Goal: Information Seeking & Learning: Find specific fact

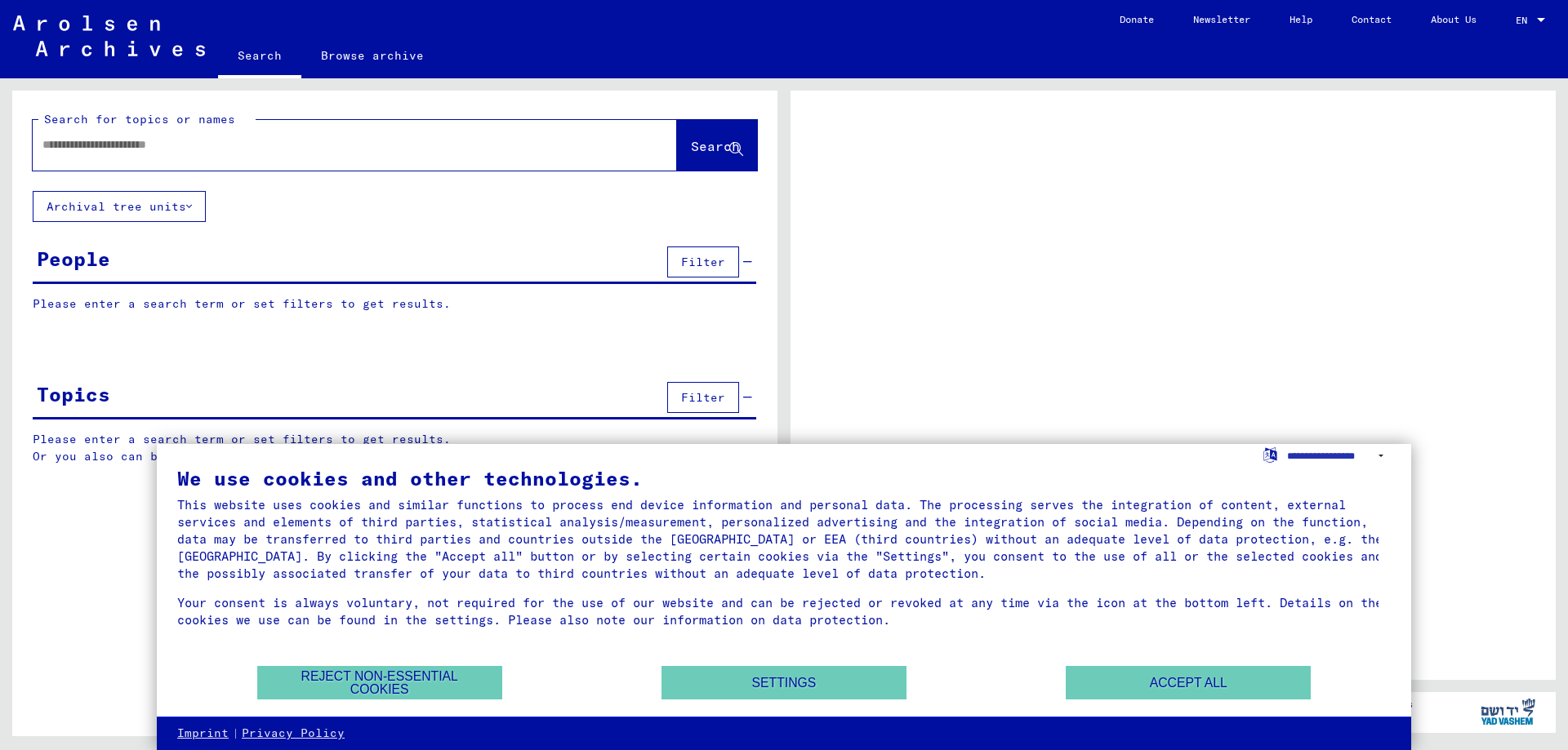
click at [246, 272] on div "People Filter" at bounding box center [394, 263] width 723 height 41
click at [424, 686] on button "Reject non-essential cookies" at bounding box center [379, 683] width 245 height 34
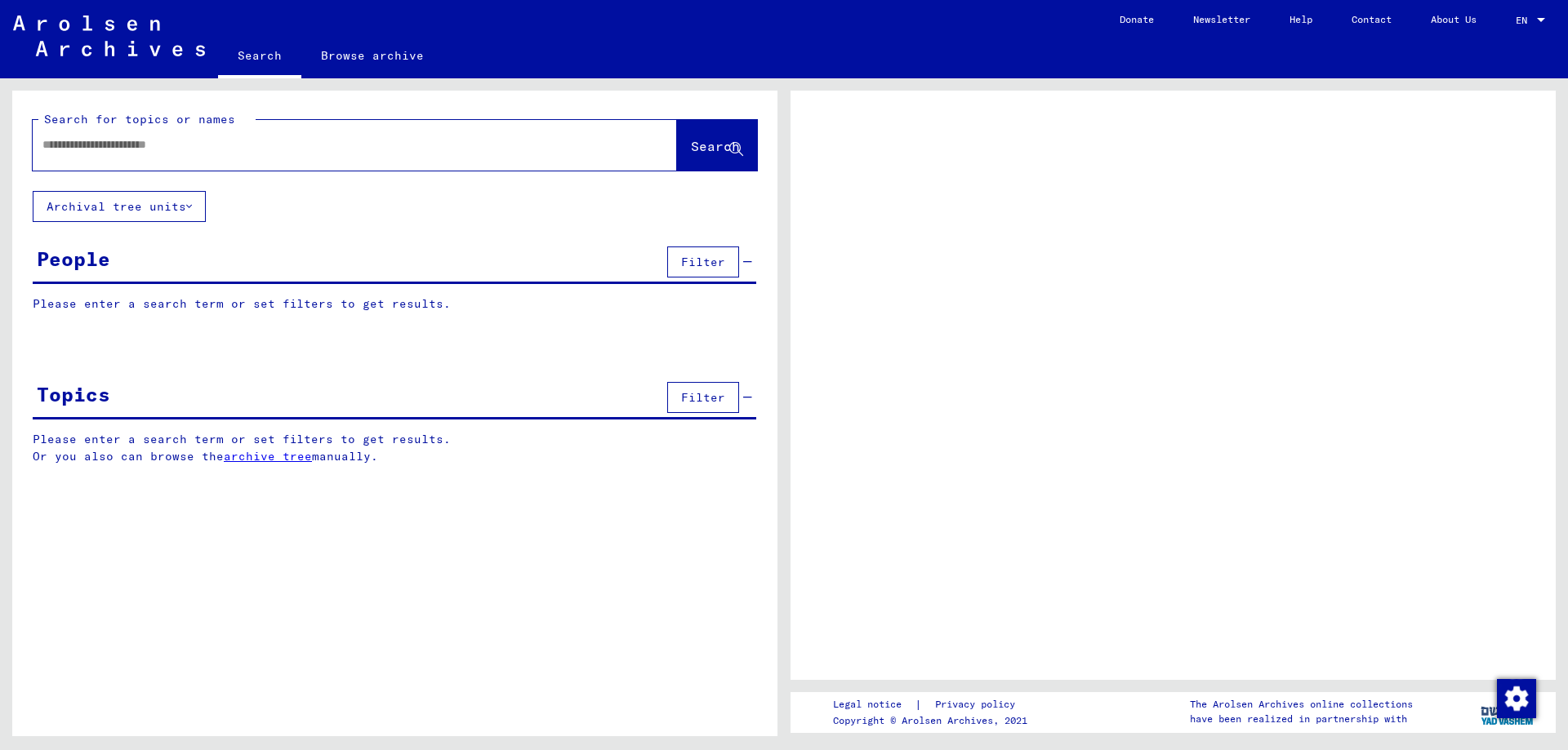
click at [719, 263] on span "Filter" at bounding box center [702, 262] width 44 height 15
click at [340, 271] on div "People Filter" at bounding box center [394, 263] width 723 height 41
click at [130, 307] on p "Please enter a search term or set filters to get results." at bounding box center [394, 304] width 723 height 17
click at [336, 301] on p "Please enter a search term or set filters to get results." at bounding box center [394, 304] width 723 height 17
click at [238, 135] on div at bounding box center [335, 144] width 605 height 37
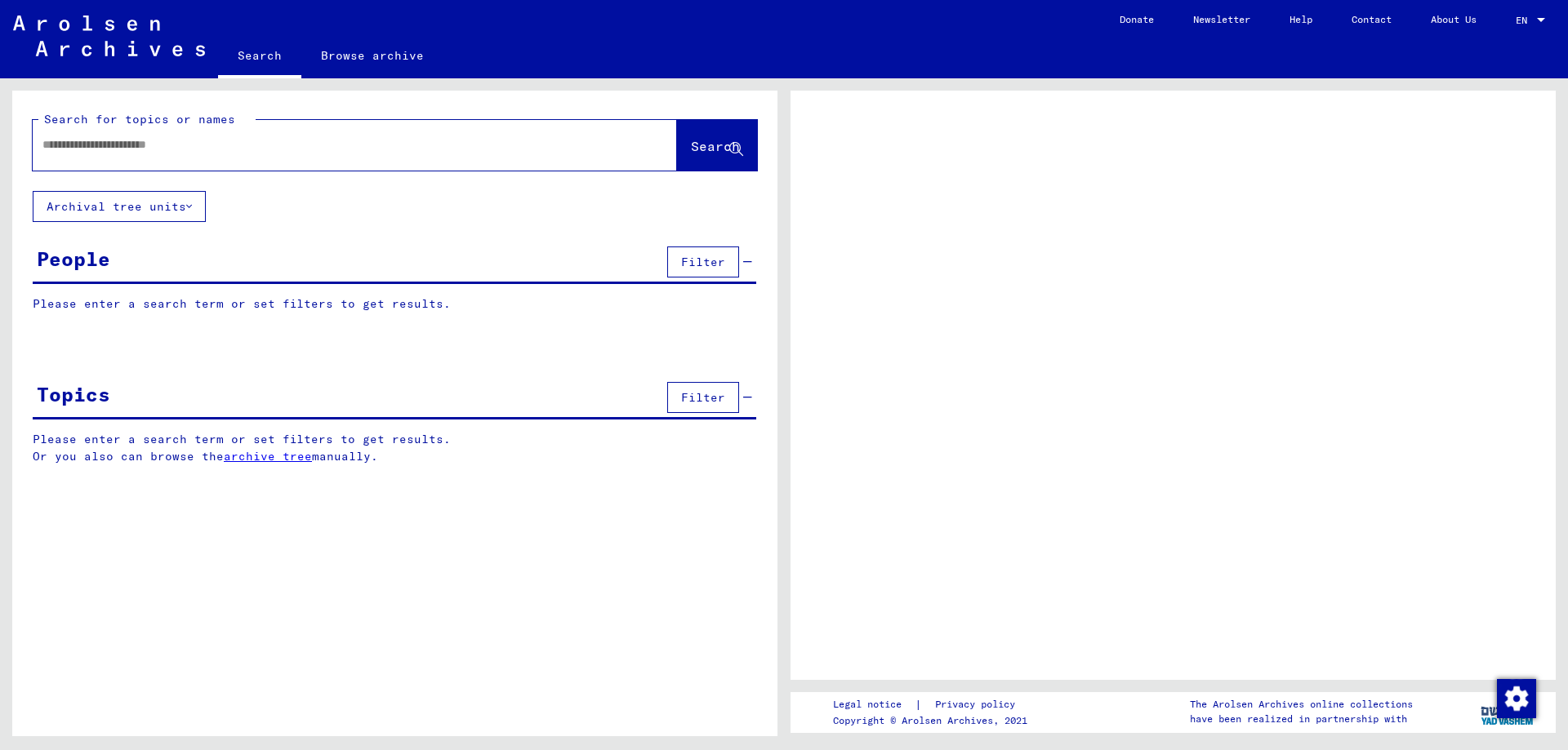
click at [228, 156] on div at bounding box center [335, 144] width 605 height 37
click at [224, 153] on input "text" at bounding box center [339, 144] width 596 height 17
type input "**********"
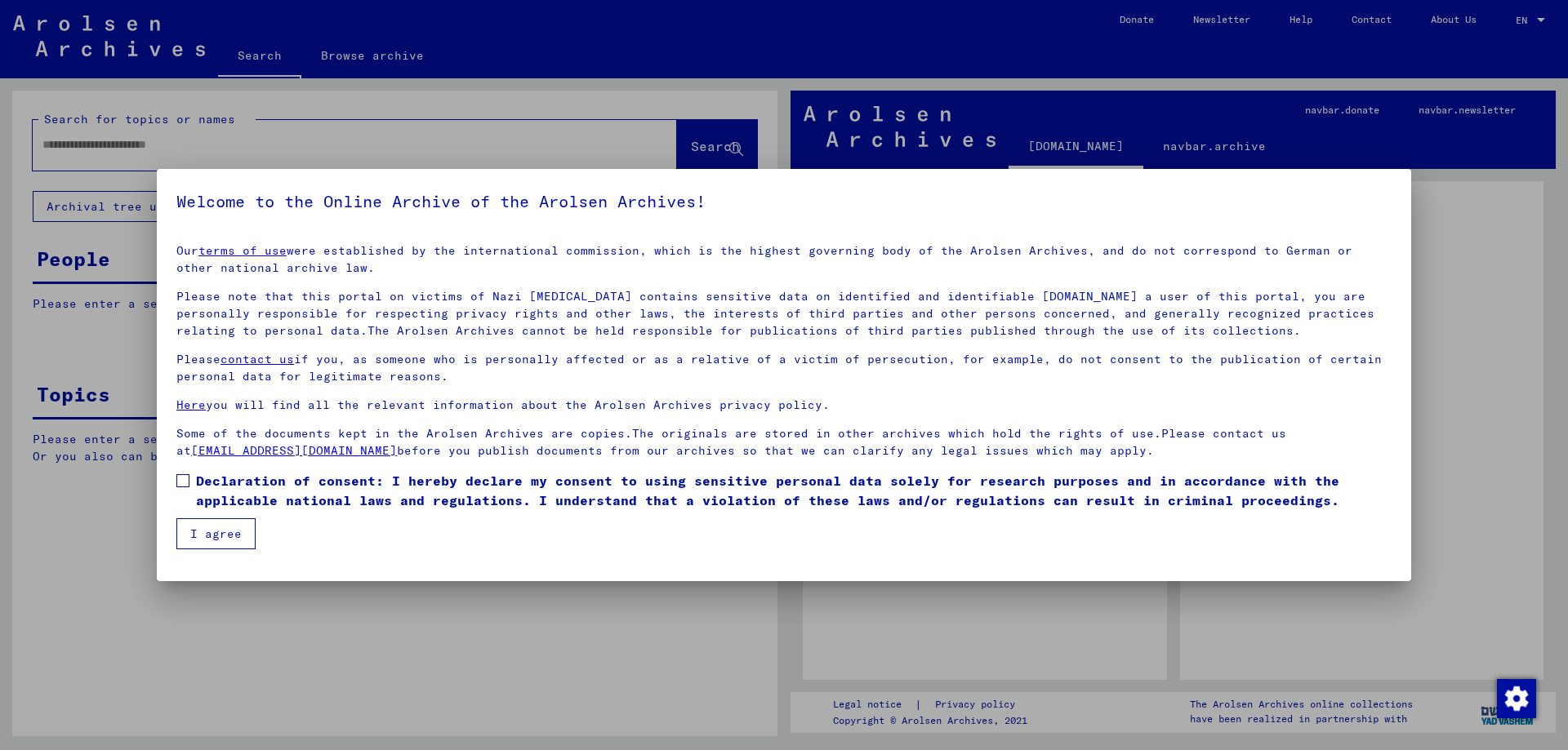
click at [197, 547] on button "I agree" at bounding box center [216, 533] width 79 height 31
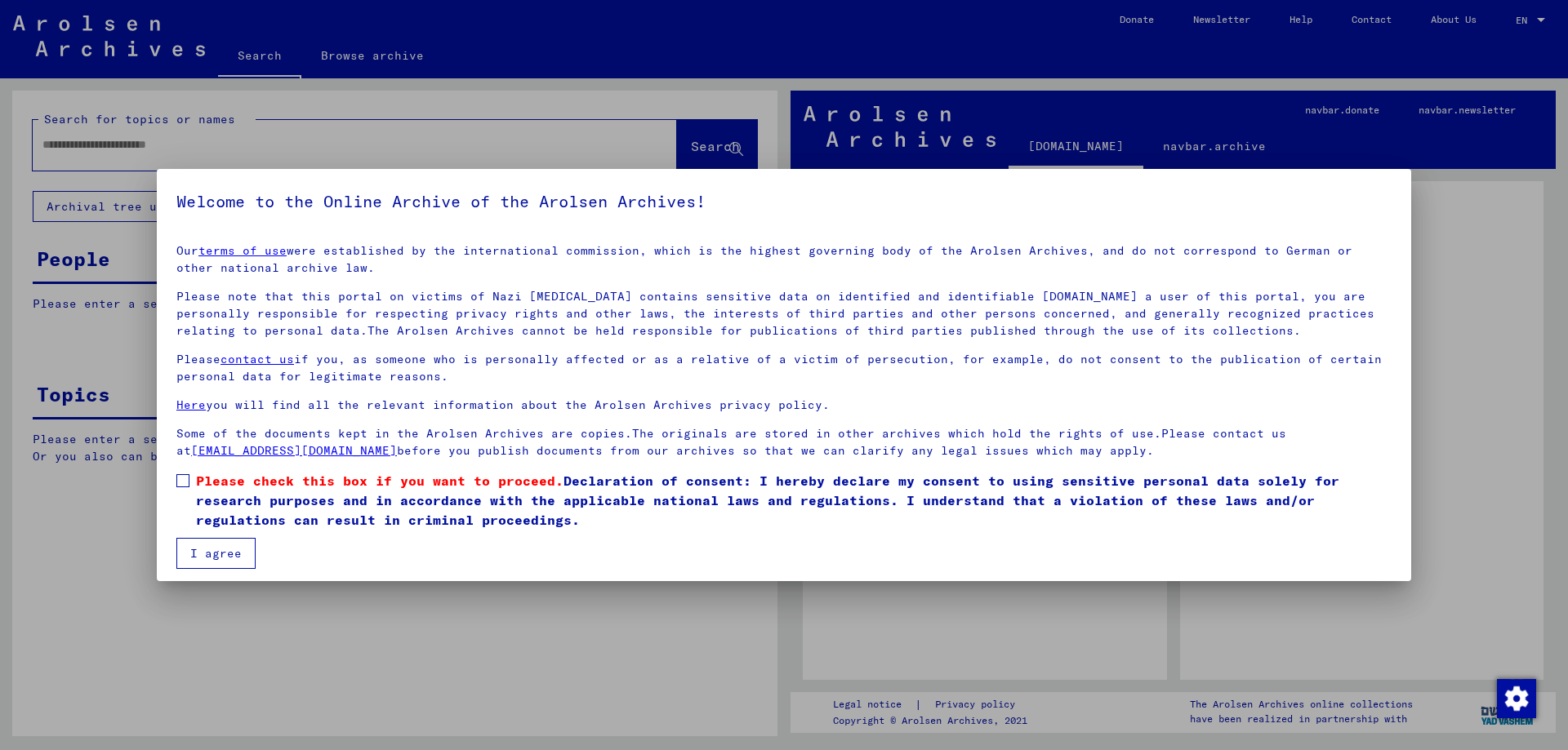
click at [224, 481] on span "Please check this box if you want to proceed." at bounding box center [380, 480] width 368 height 16
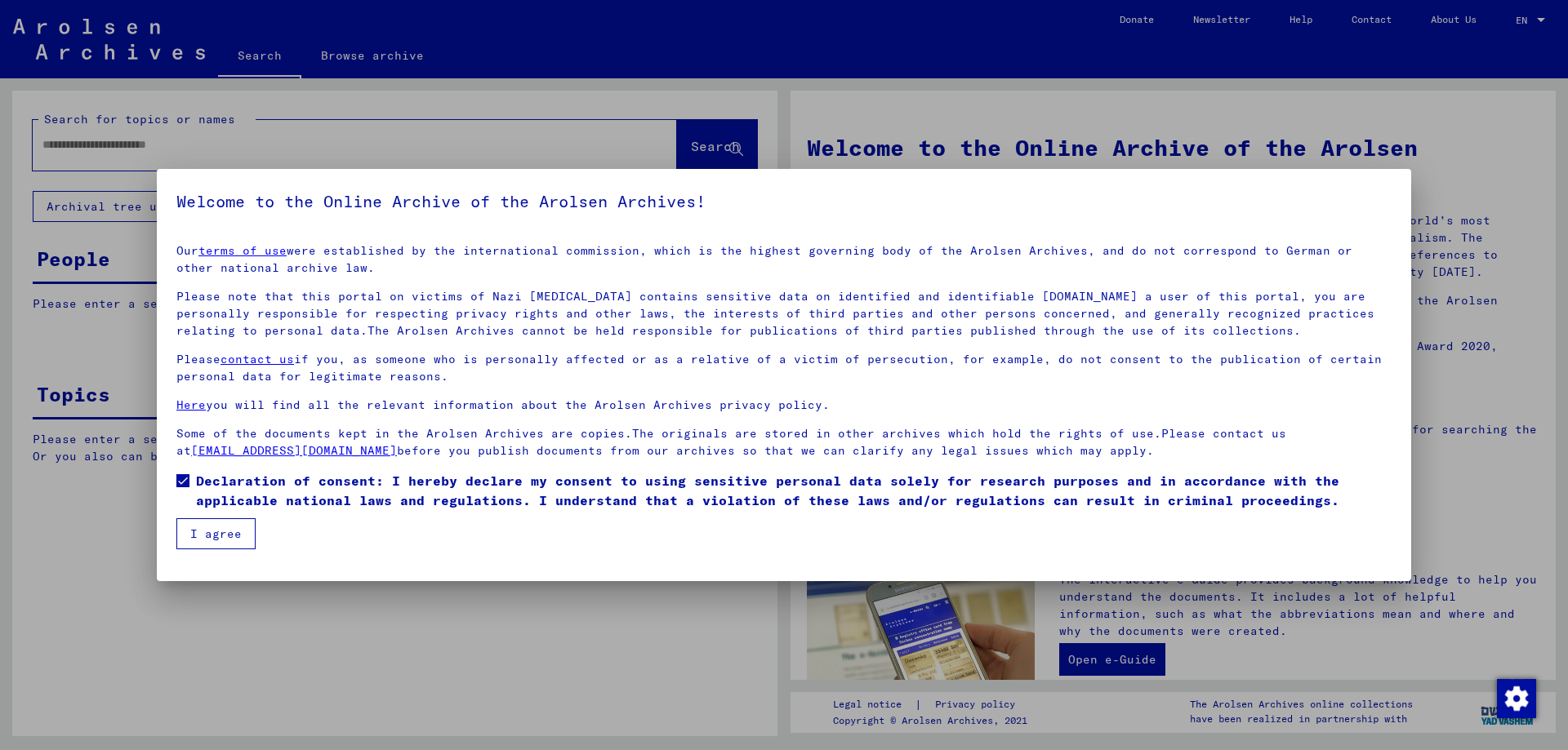
click at [203, 543] on button "I agree" at bounding box center [216, 533] width 79 height 31
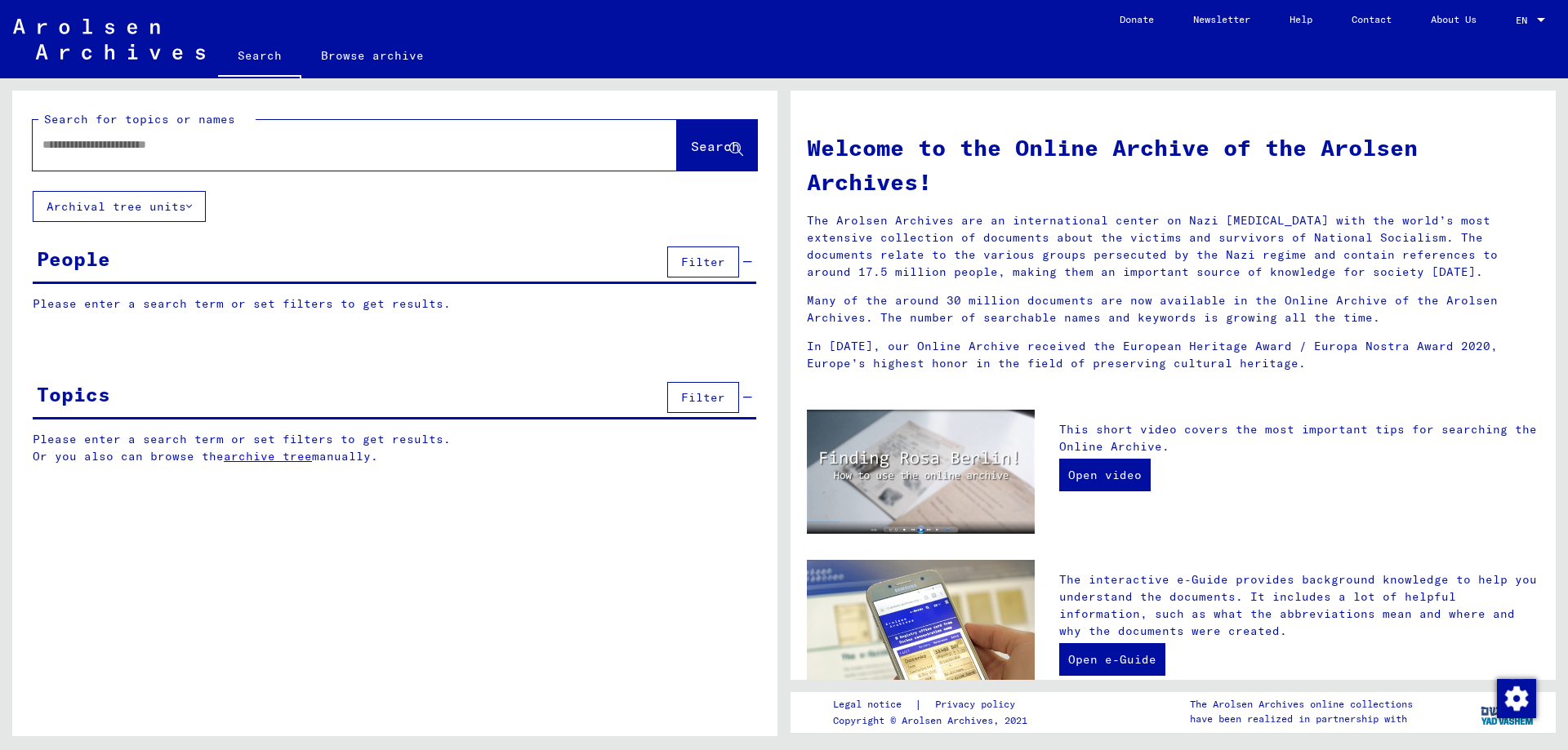
click at [224, 144] on input "text" at bounding box center [335, 144] width 585 height 17
click at [696, 145] on span "Search" at bounding box center [716, 145] width 49 height 16
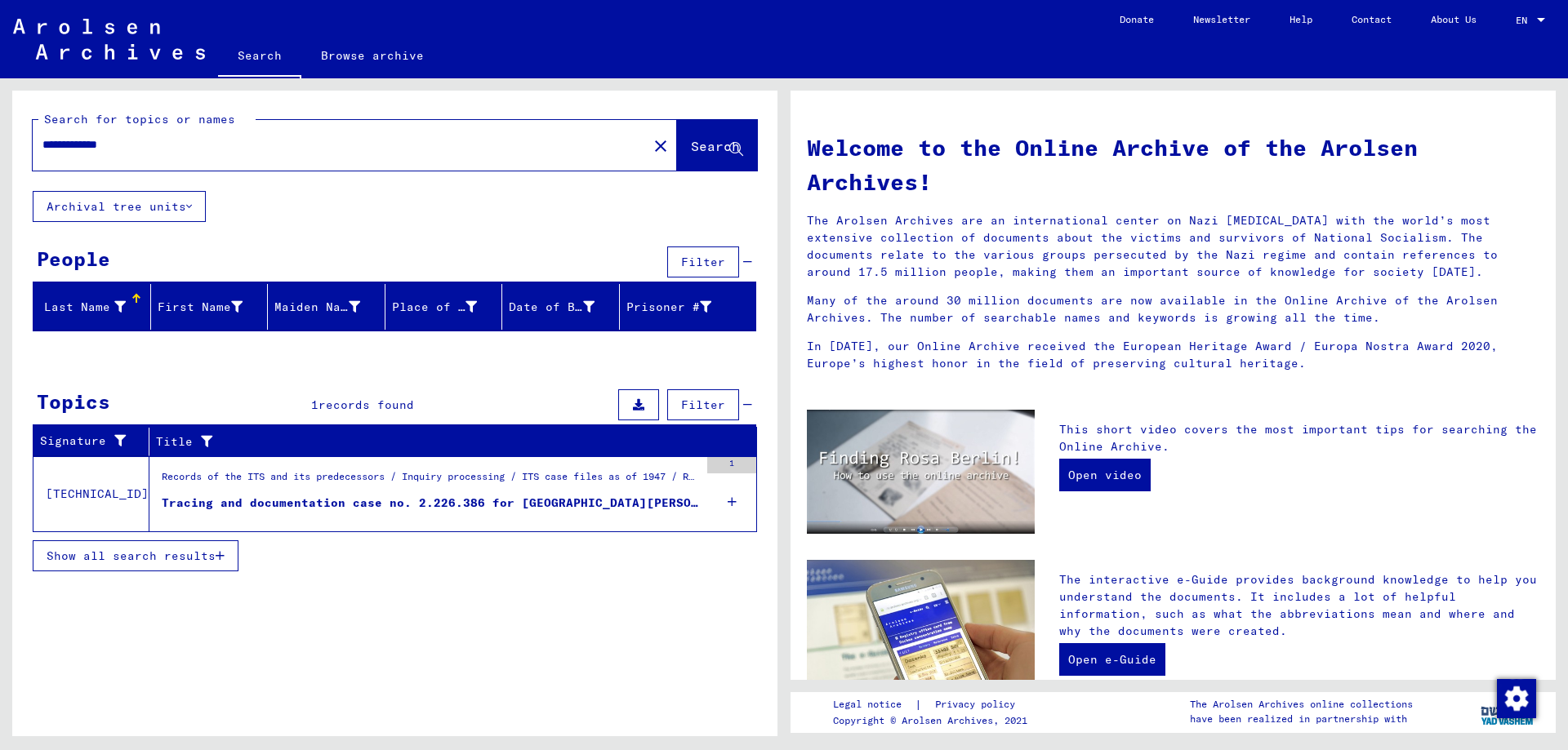
click at [262, 512] on figure "Tracing and documentation case no. 2.226.386 for [GEOGRAPHIC_DATA][PERSON_NAME]…" at bounding box center [430, 507] width 537 height 24
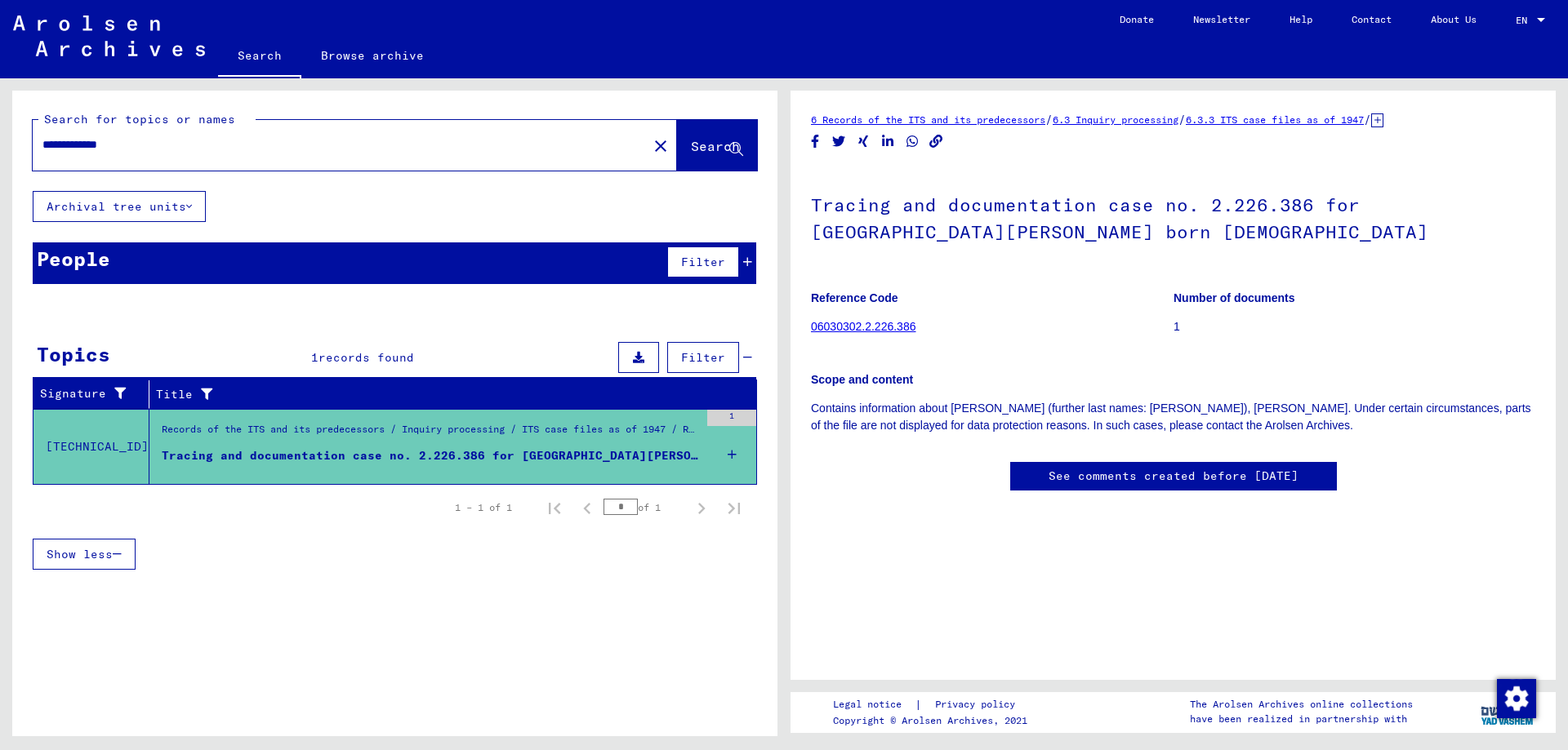
click at [188, 274] on div "People Filter" at bounding box center [394, 263] width 723 height 41
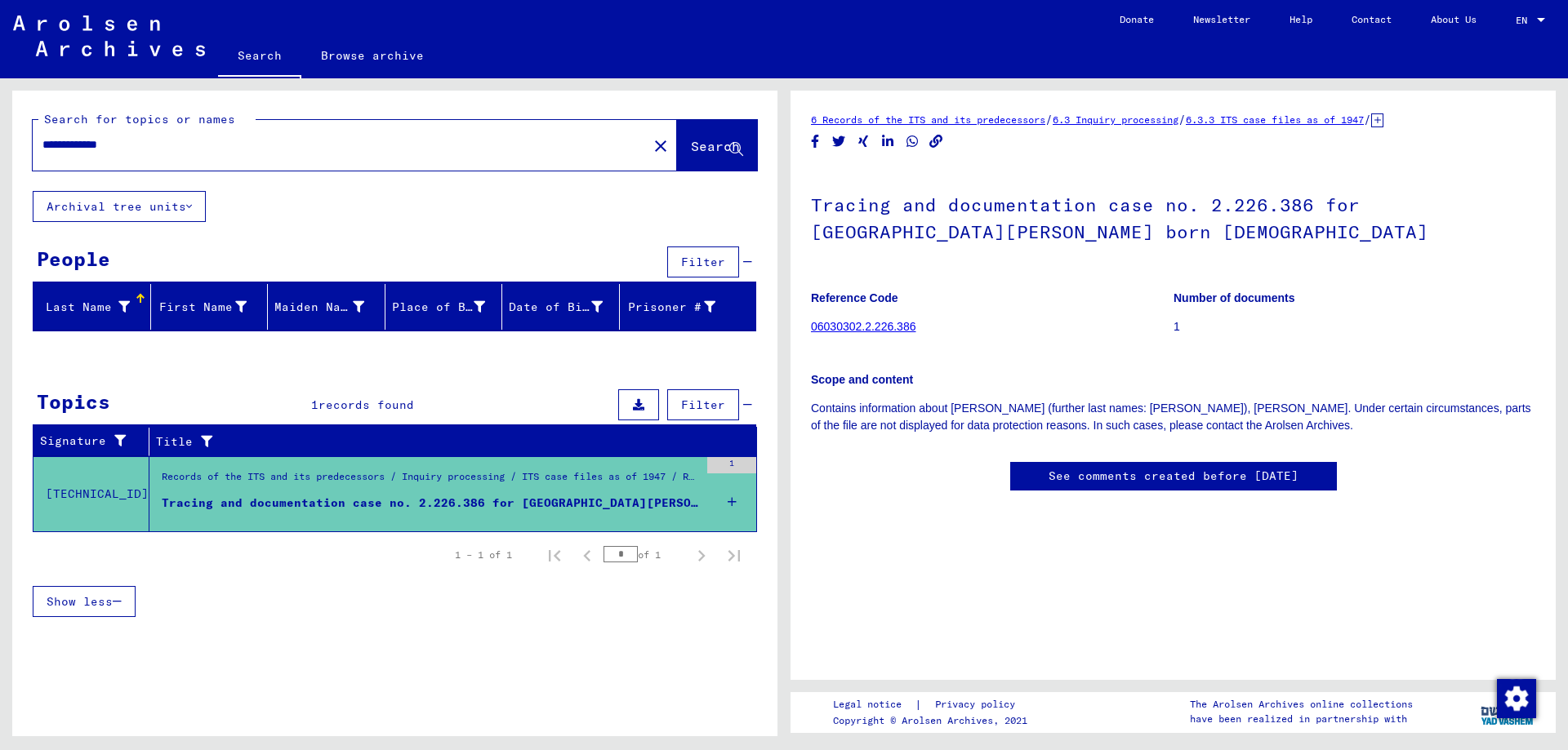
click at [143, 152] on input "**********" at bounding box center [339, 144] width 596 height 17
type input "**********"
click at [691, 144] on span "Search" at bounding box center [716, 145] width 49 height 16
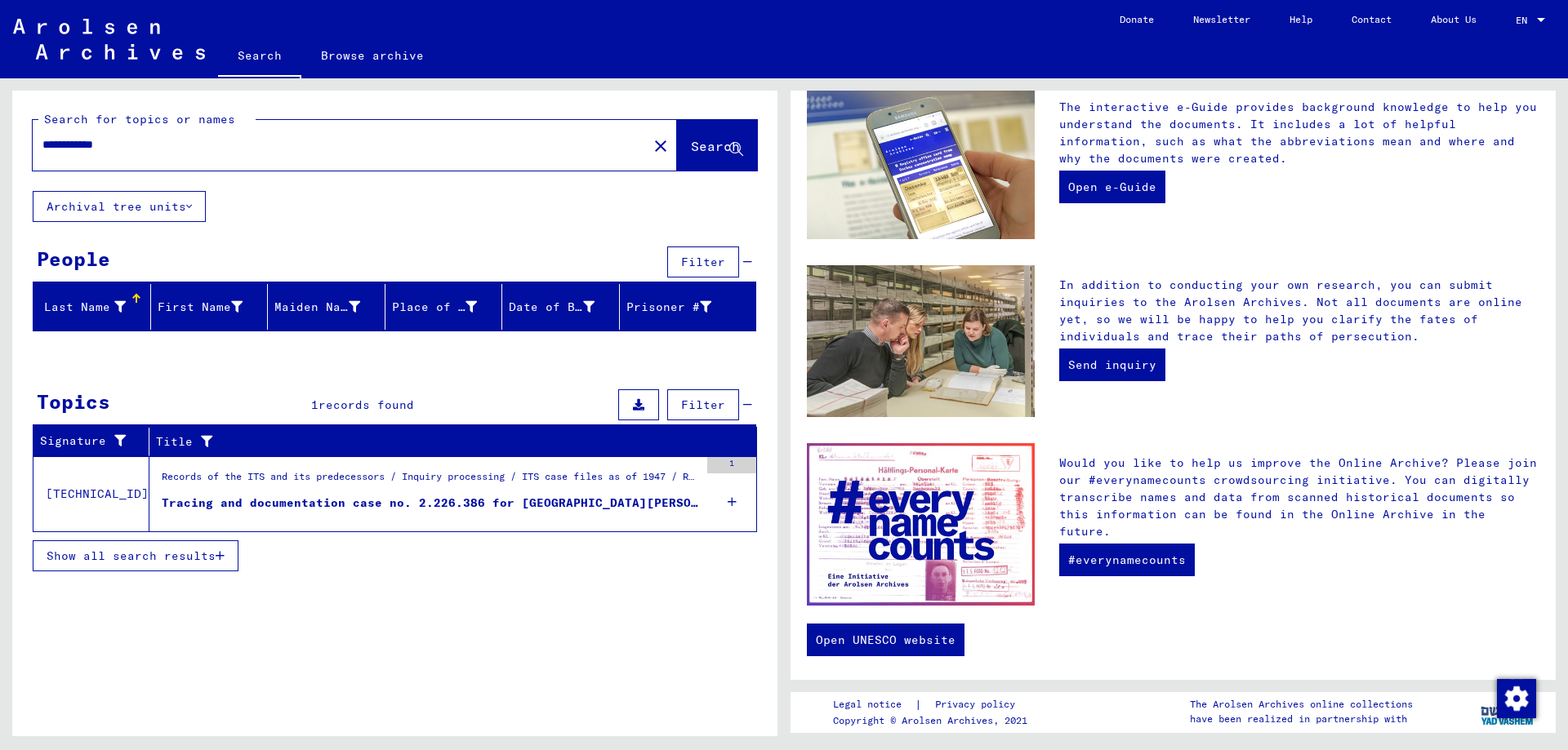
scroll to position [473, 0]
